Goal: Check status: Check status

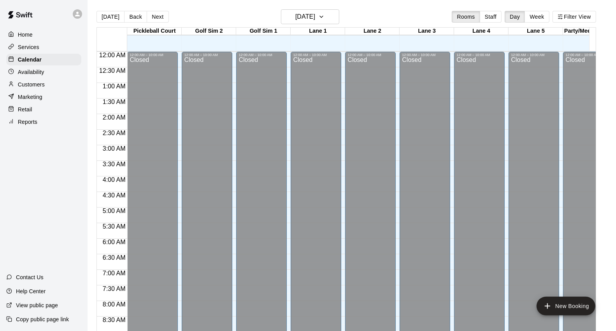
scroll to position [178, 0]
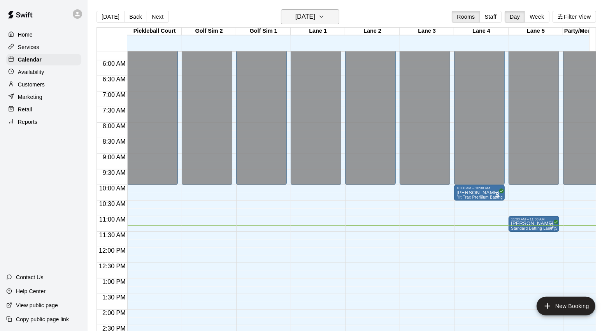
click at [295, 22] on h6 "[DATE]" at bounding box center [305, 16] width 20 height 11
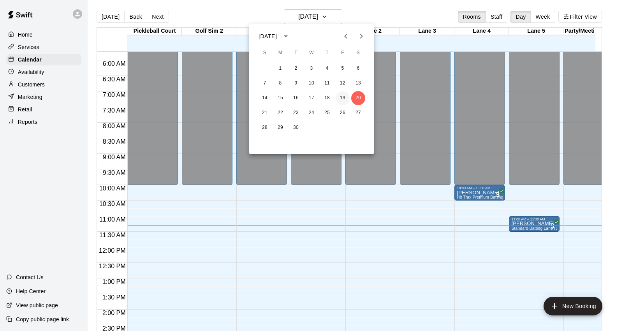
click at [339, 92] on button "19" at bounding box center [343, 98] width 14 height 14
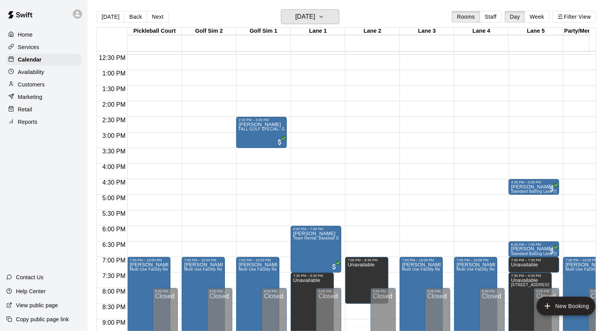
scroll to position [379, 0]
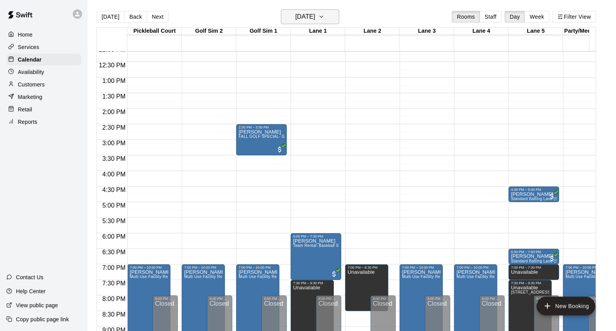
click at [297, 19] on h6 "[DATE]" at bounding box center [305, 16] width 20 height 11
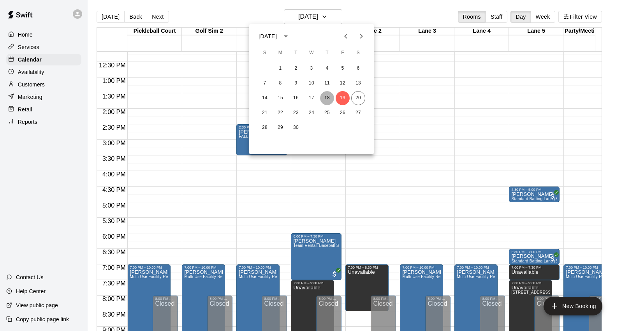
click at [324, 96] on button "18" at bounding box center [327, 98] width 14 height 14
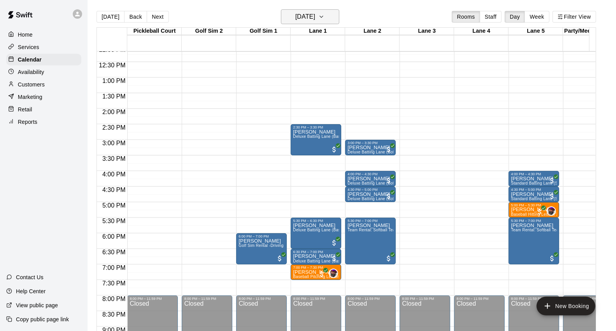
click at [315, 13] on h6 "[DATE]" at bounding box center [305, 16] width 20 height 11
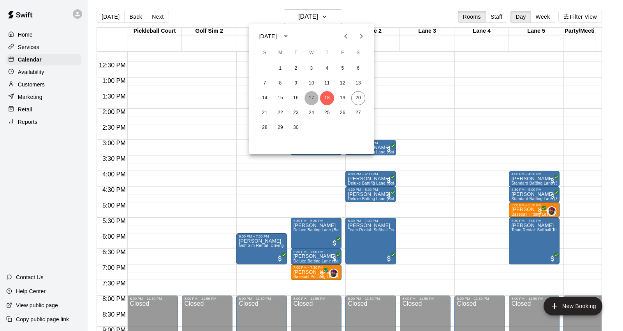
click at [312, 96] on button "17" at bounding box center [311, 98] width 14 height 14
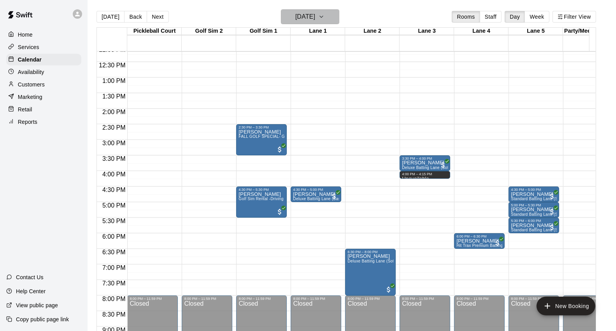
click at [313, 12] on h6 "[DATE]" at bounding box center [305, 16] width 20 height 11
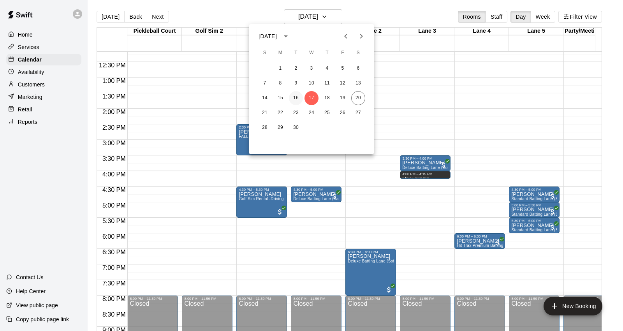
click at [296, 95] on button "16" at bounding box center [296, 98] width 14 height 14
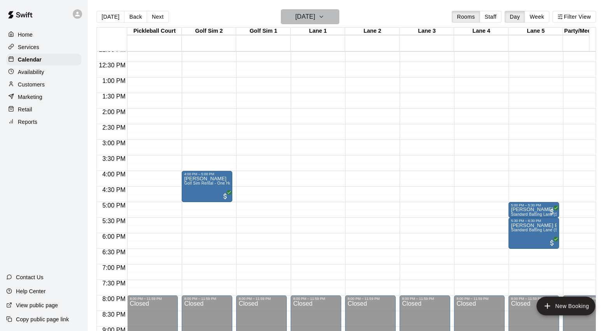
click at [315, 18] on h6 "[DATE]" at bounding box center [305, 16] width 20 height 11
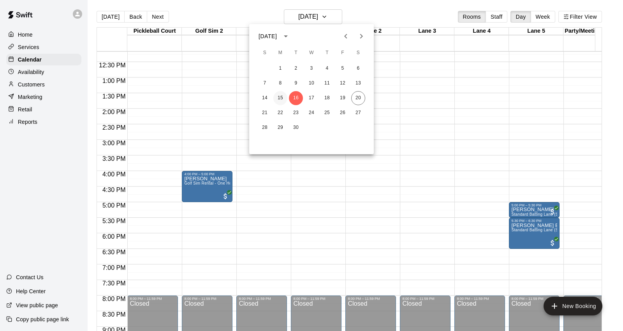
click at [281, 98] on button "15" at bounding box center [280, 98] width 14 height 14
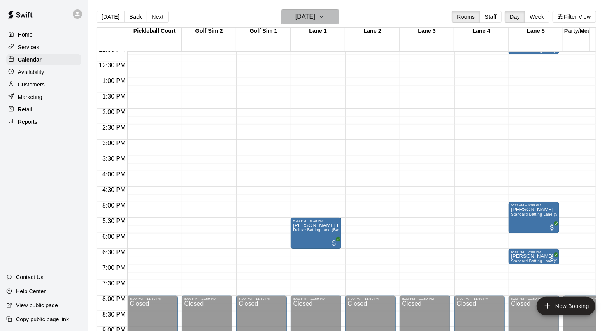
click at [315, 21] on h6 "[DATE]" at bounding box center [305, 16] width 20 height 11
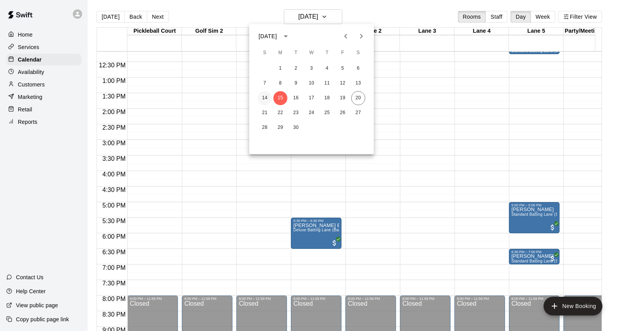
click at [264, 93] on button "14" at bounding box center [265, 98] width 14 height 14
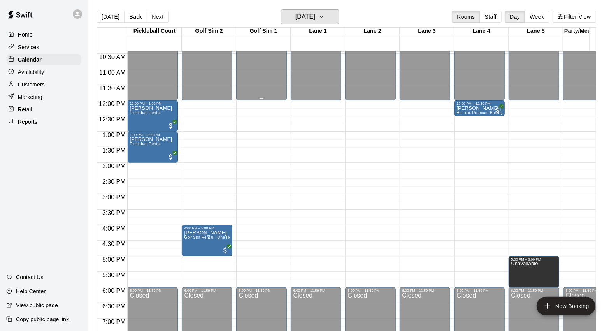
scroll to position [336, 0]
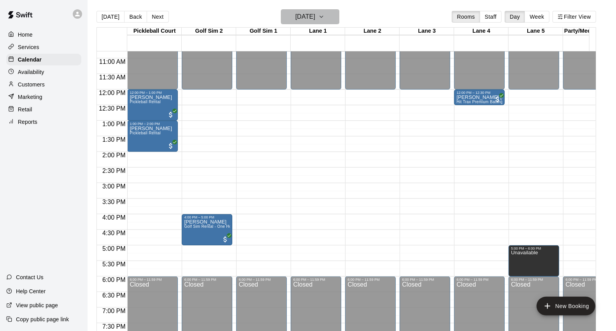
click at [295, 19] on h6 "[DATE]" at bounding box center [305, 16] width 20 height 11
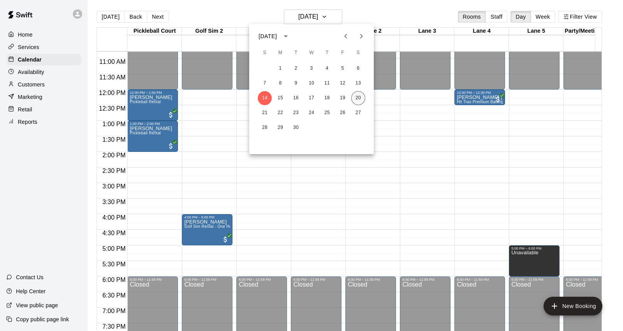
click at [362, 97] on button "20" at bounding box center [358, 98] width 14 height 14
